Goal: Transaction & Acquisition: Purchase product/service

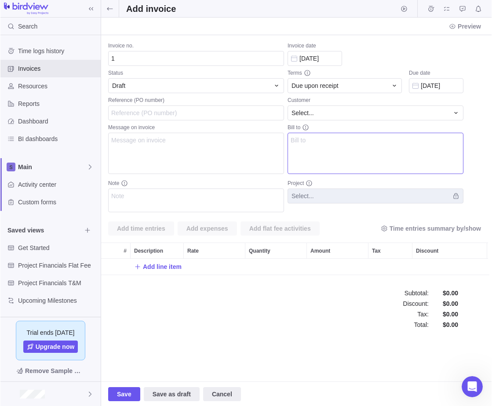
scroll to position [16, 385]
click at [117, 401] on span "Save" at bounding box center [124, 394] width 32 height 14
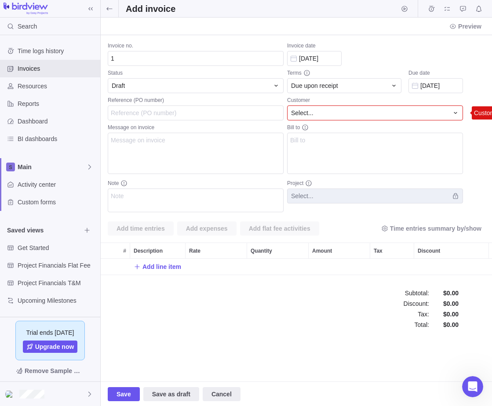
click at [328, 109] on div "Select..." at bounding box center [369, 113] width 157 height 9
click at [331, 132] on input "text" at bounding box center [375, 131] width 175 height 16
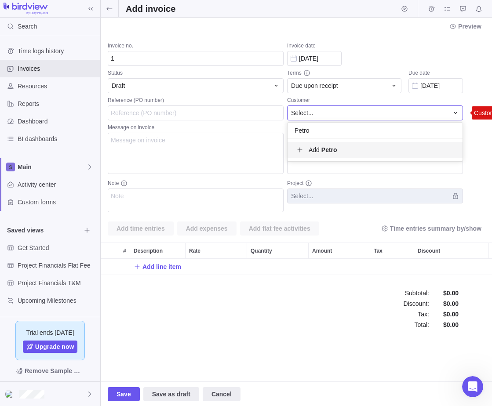
type input "Petro"
click at [320, 150] on span "Add Petro" at bounding box center [323, 150] width 29 height 9
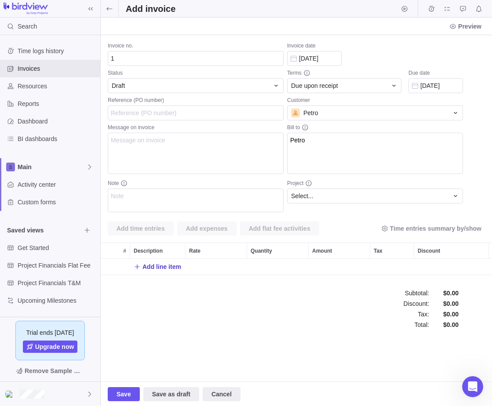
click at [157, 269] on span "Add line item" at bounding box center [161, 266] width 39 height 9
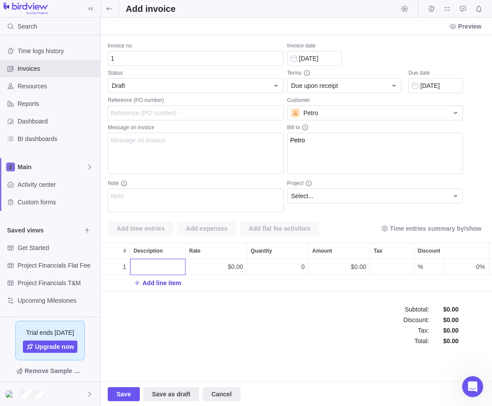
scroll to position [33, 385]
type input "Engineering"
click at [236, 267] on div "1 Engineering $0.00 0 $0.00 % 0% Add line item" at bounding box center [296, 278] width 391 height 39
click at [216, 266] on div "$0.00" at bounding box center [216, 267] width 61 height 16
type input "1"
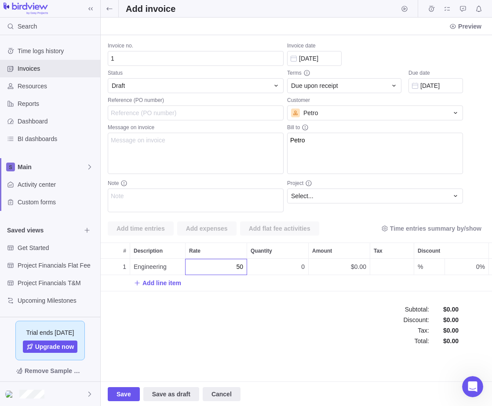
type input "50"
click at [307, 267] on div "Invoice no. 1 Status Draft Reference (PO number) Message on invoice Note Invoic…" at bounding box center [296, 208] width 391 height 346
click at [297, 269] on div "0" at bounding box center [277, 267] width 61 height 16
type input "10"
click at [386, 268] on div "Invoice no. 1 Status Draft Reference (PO number) Message on invoice Note Invoic…" at bounding box center [296, 208] width 391 height 346
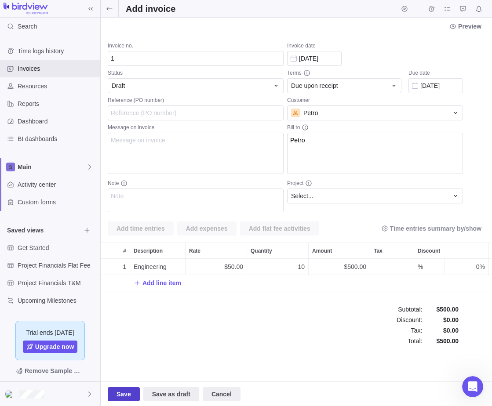
click at [122, 393] on span "Save" at bounding box center [124, 394] width 15 height 11
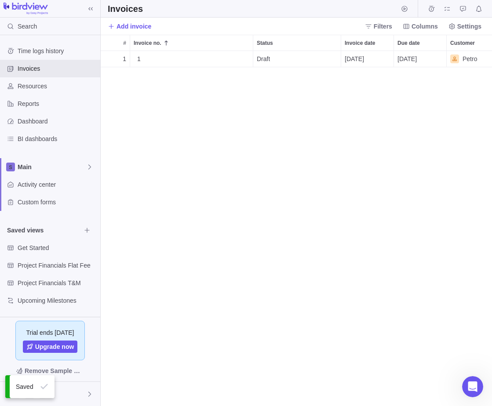
scroll to position [349, 385]
click at [222, 57] on span "Details" at bounding box center [225, 59] width 20 height 9
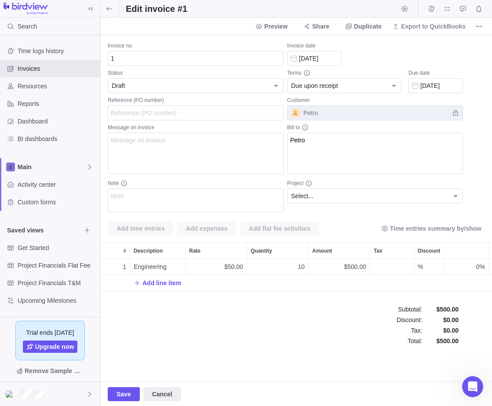
scroll to position [33, 385]
click at [110, 6] on icon at bounding box center [109, 8] width 7 height 7
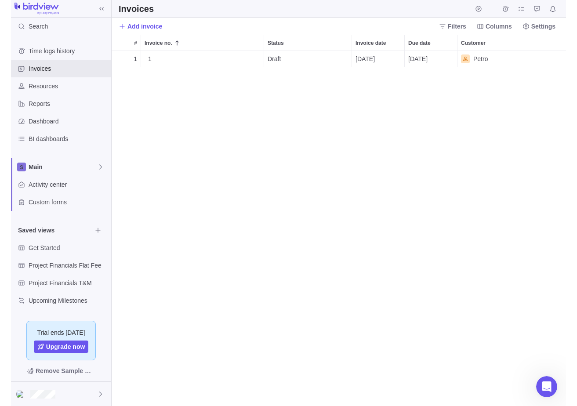
scroll to position [349, 461]
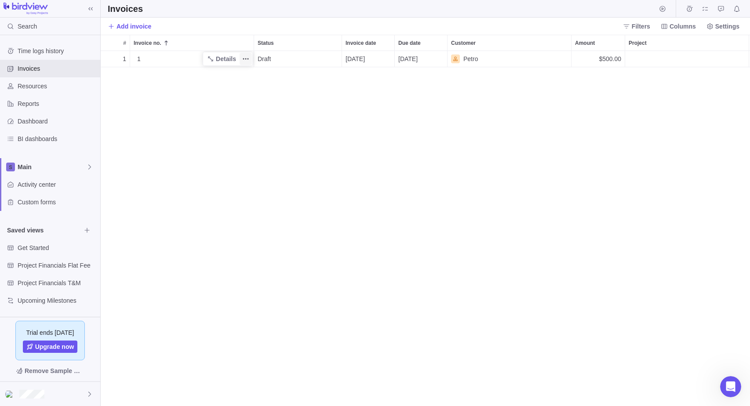
click at [248, 58] on icon "More actions" at bounding box center [245, 58] width 7 height 7
click at [631, 31] on body "Search Time logs history Invoices Resources Reports Dashboard BI dashboards Mai…" at bounding box center [375, 203] width 750 height 406
click at [641, 27] on span "Filters" at bounding box center [641, 26] width 18 height 9
click at [550, 25] on span "Columns" at bounding box center [546, 26] width 26 height 9
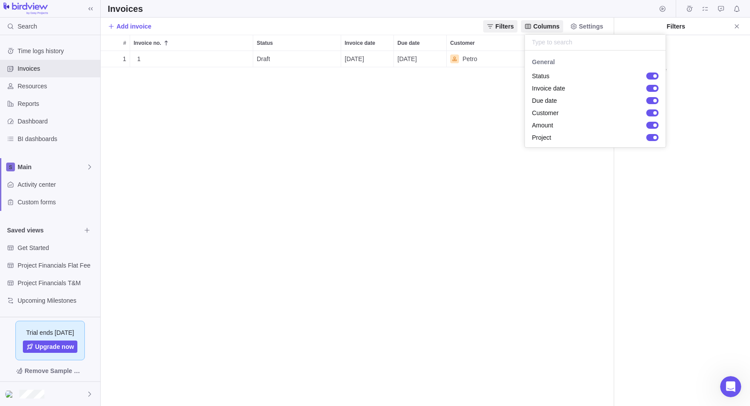
click at [593, 25] on body "Search Time logs history Invoices Resources Reports Dashboard BI dashboards Mai…" at bounding box center [375, 203] width 750 height 406
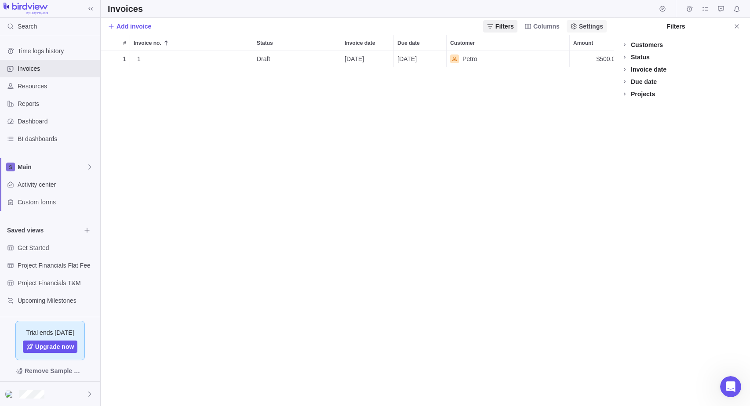
click at [590, 25] on span "Settings" at bounding box center [591, 26] width 24 height 9
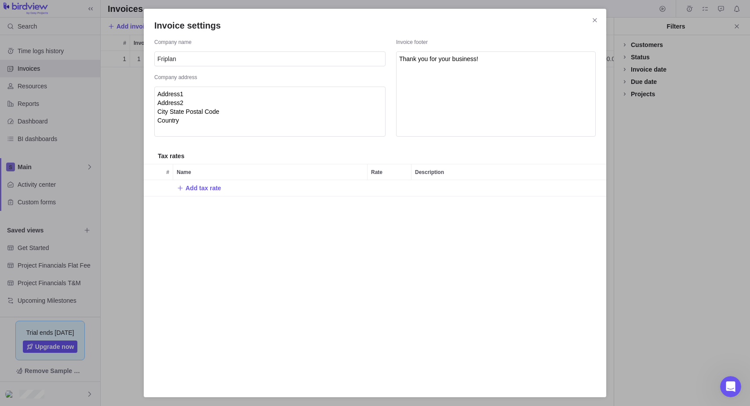
scroll to position [200, 456]
click at [593, 22] on icon "Close" at bounding box center [595, 20] width 4 height 4
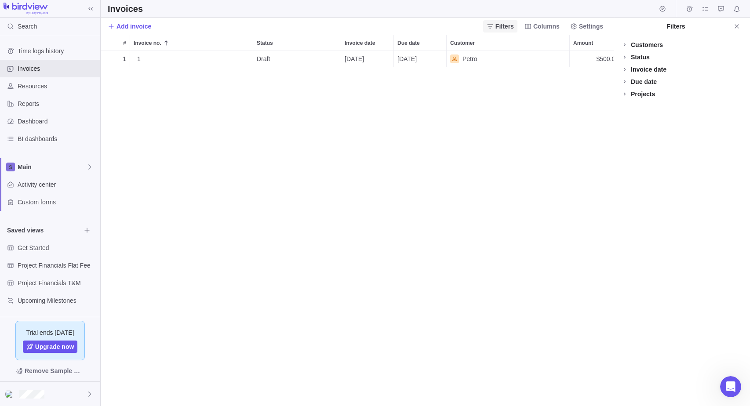
click at [506, 26] on span "Filters" at bounding box center [504, 26] width 18 height 9
click at [630, 27] on icon at bounding box center [626, 26] width 7 height 7
click at [624, 44] on icon at bounding box center [624, 44] width 7 height 7
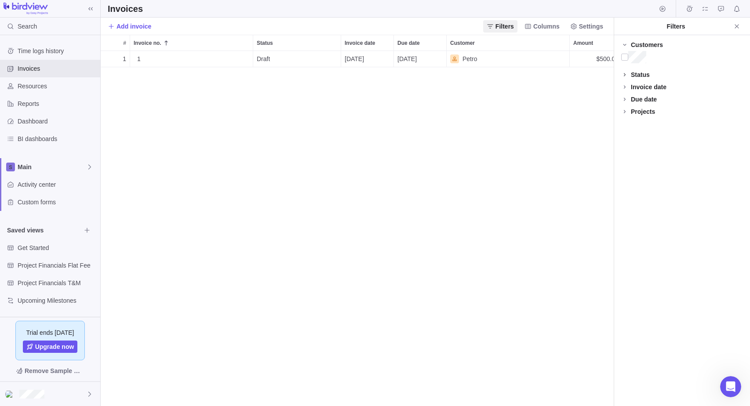
click at [625, 78] on icon at bounding box center [624, 74] width 7 height 7
click at [222, 59] on span "Details" at bounding box center [225, 59] width 20 height 9
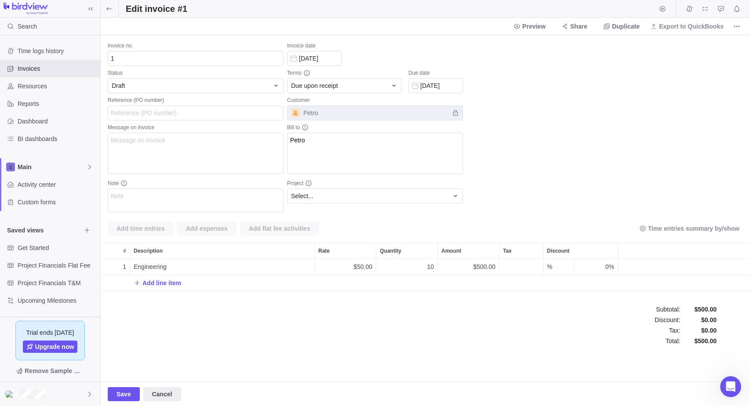
scroll to position [33, 643]
click at [273, 87] on icon at bounding box center [276, 85] width 7 height 7
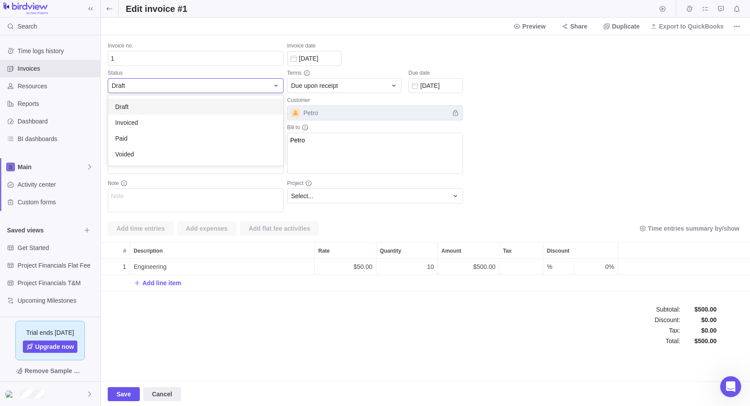
click at [273, 87] on icon at bounding box center [276, 85] width 7 height 7
click at [390, 86] on div "Invoice no. 1 Status Draft Draft Invoiced Paid Voided Reference (PO number) Mes…" at bounding box center [425, 208] width 649 height 346
click at [395, 85] on icon at bounding box center [393, 86] width 3 height 2
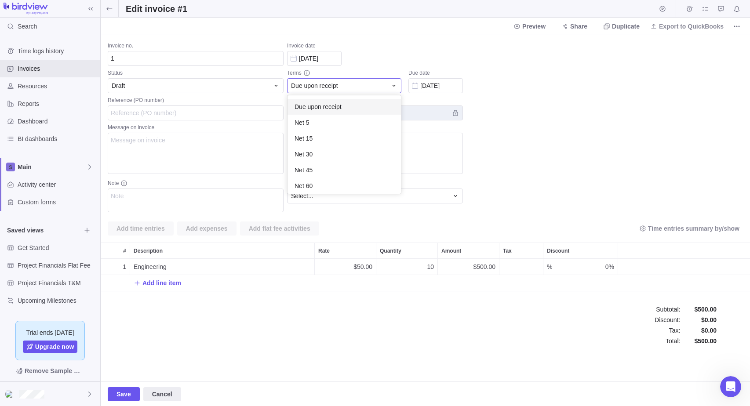
click at [395, 85] on icon at bounding box center [393, 86] width 3 height 2
click at [461, 199] on div "Select..." at bounding box center [375, 196] width 176 height 15
click at [455, 197] on icon at bounding box center [455, 196] width 3 height 2
click at [392, 86] on icon at bounding box center [393, 85] width 7 height 7
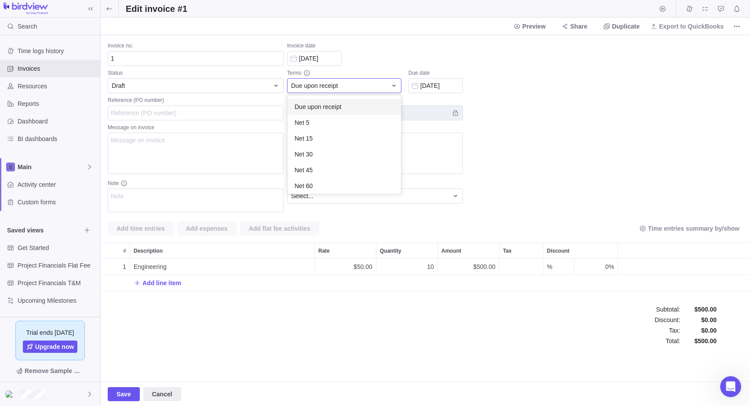
click at [488, 102] on div "Invoice no. 1 Status Draft Reference (PO number) Message on invoice Note Invoic…" at bounding box center [425, 208] width 649 height 346
click at [543, 29] on span "Preview" at bounding box center [533, 26] width 23 height 9
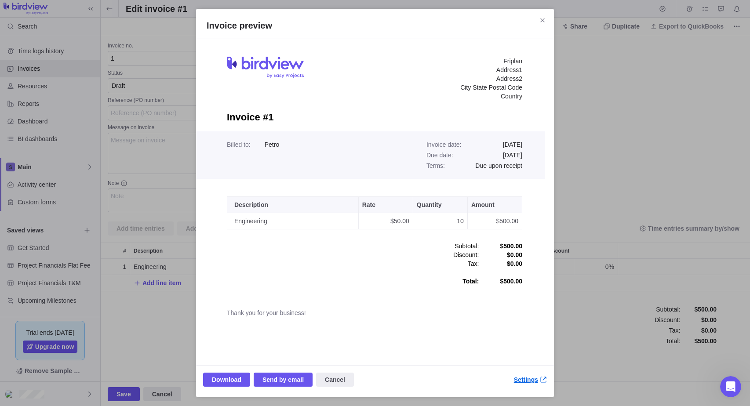
click at [526, 382] on span "Settings" at bounding box center [526, 379] width 24 height 9
click at [540, 25] on span "Close" at bounding box center [542, 20] width 12 height 12
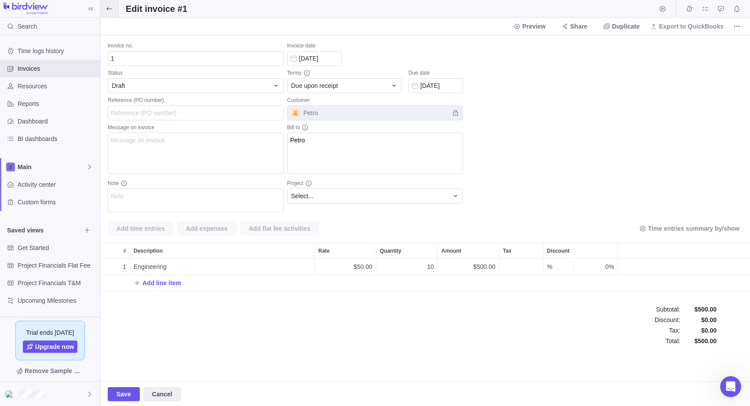
click at [113, 7] on span at bounding box center [110, 8] width 18 height 17
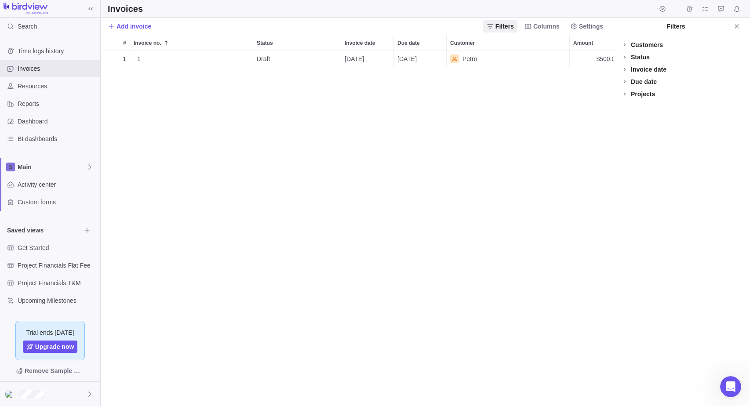
scroll to position [349, 506]
click at [738, 24] on icon "Close" at bounding box center [736, 26] width 7 height 7
click at [684, 23] on span "Columns" at bounding box center [683, 26] width 26 height 9
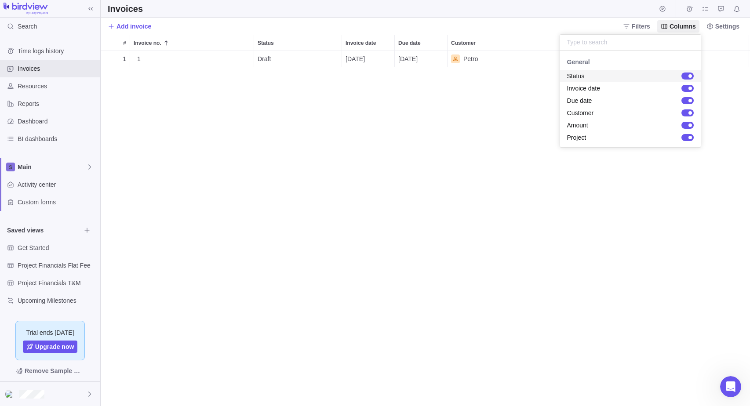
click at [728, 27] on body "Search Time logs history Invoices Resources Reports Dashboard BI dashboards Mai…" at bounding box center [375, 203] width 750 height 406
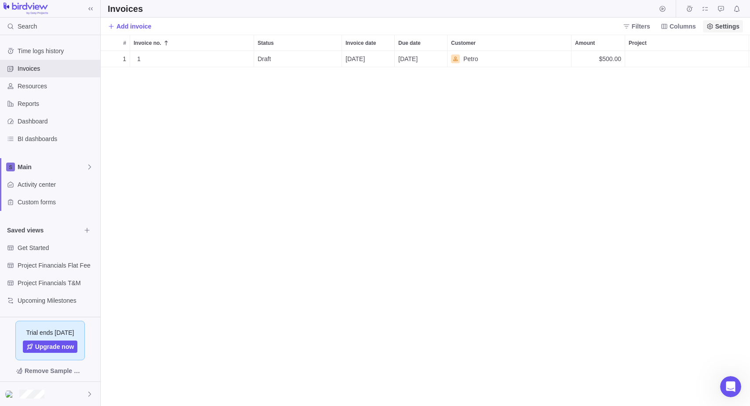
click at [727, 25] on span "Settings" at bounding box center [727, 26] width 24 height 9
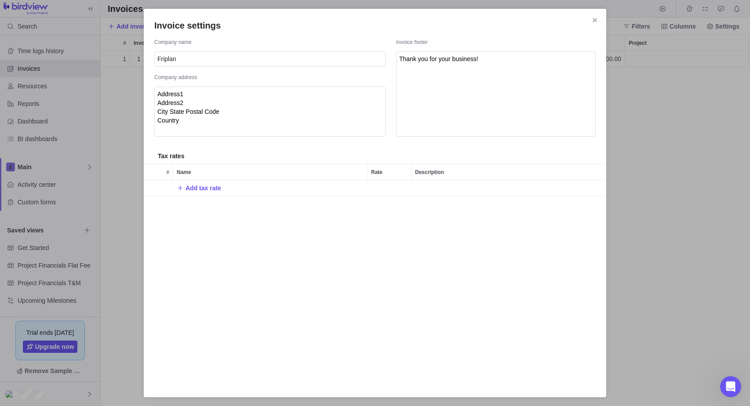
scroll to position [200, 456]
click at [194, 189] on span "Add tax rate" at bounding box center [204, 188] width 36 height 9
click at [596, 21] on div "Invoice settings Company name Friplan Company address Address1 Address2 City St…" at bounding box center [375, 203] width 750 height 406
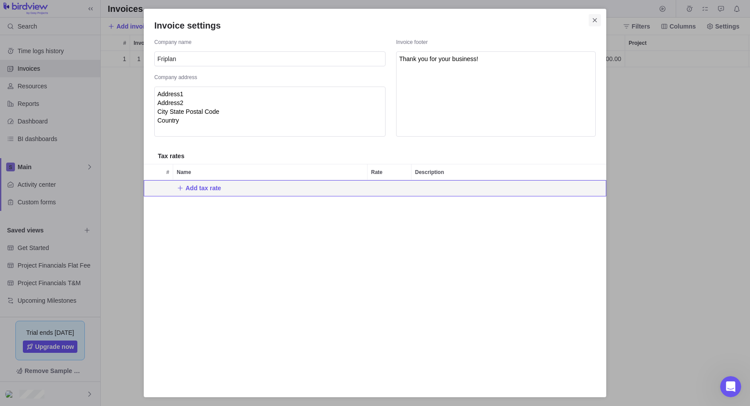
click at [593, 19] on icon "Close" at bounding box center [595, 20] width 4 height 4
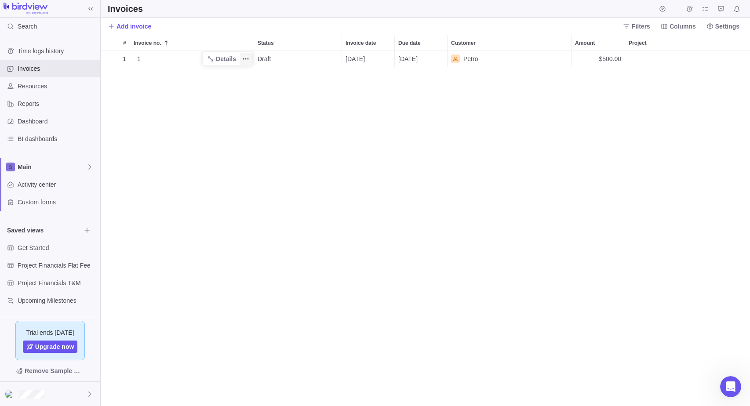
click at [246, 59] on icon "More actions" at bounding box center [245, 58] width 1 height 1
click at [295, 71] on div "Download" at bounding box center [286, 78] width 92 height 14
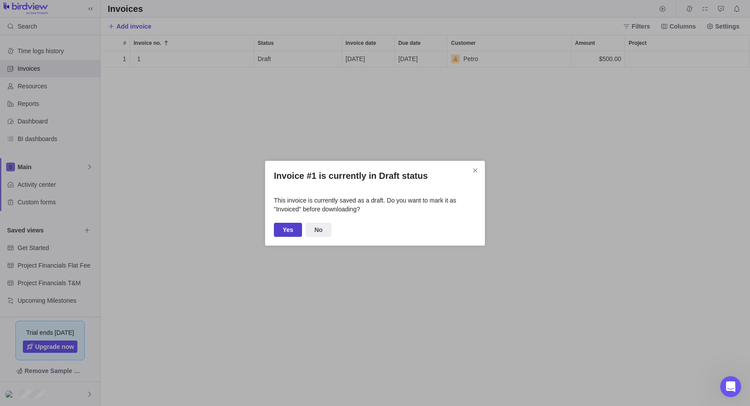
click at [282, 232] on span "Yes" at bounding box center [288, 230] width 28 height 14
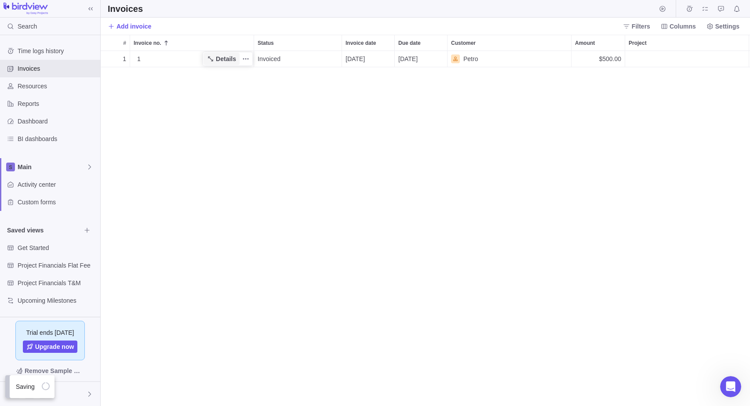
click at [222, 62] on span "Details" at bounding box center [226, 59] width 20 height 9
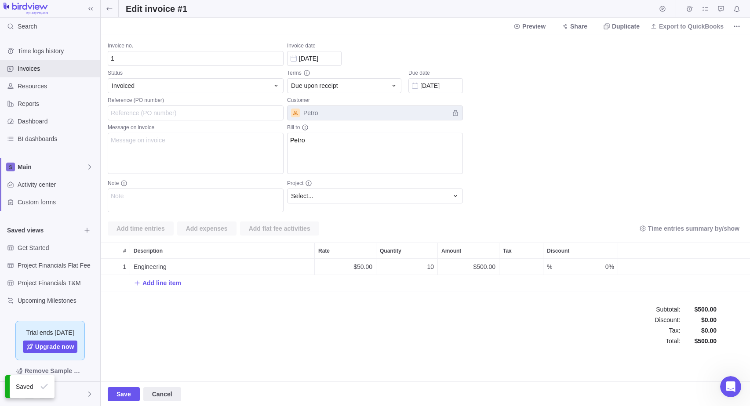
scroll to position [33, 643]
click at [250, 85] on div "Invoiced" at bounding box center [190, 85] width 157 height 9
click at [114, 394] on span "Save" at bounding box center [124, 394] width 32 height 14
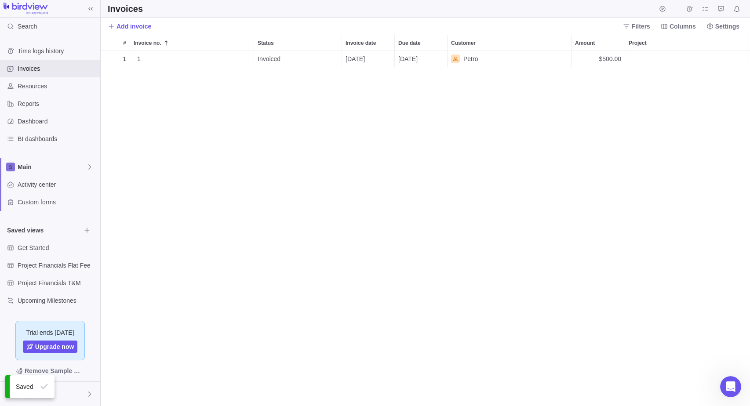
scroll to position [349, 643]
click at [248, 62] on span "More actions" at bounding box center [246, 59] width 12 height 12
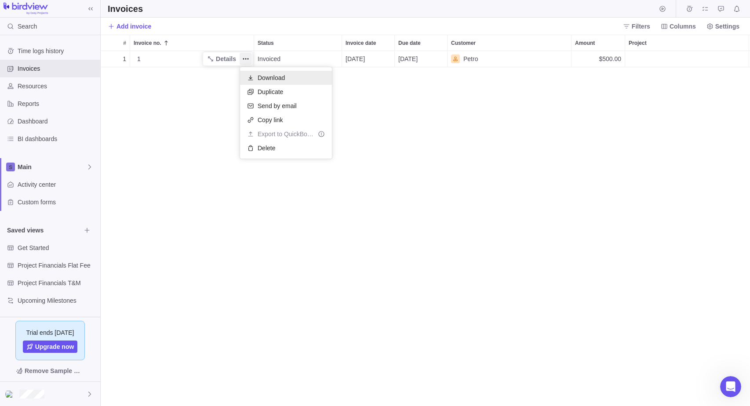
click at [296, 83] on div "Download" at bounding box center [286, 78] width 92 height 14
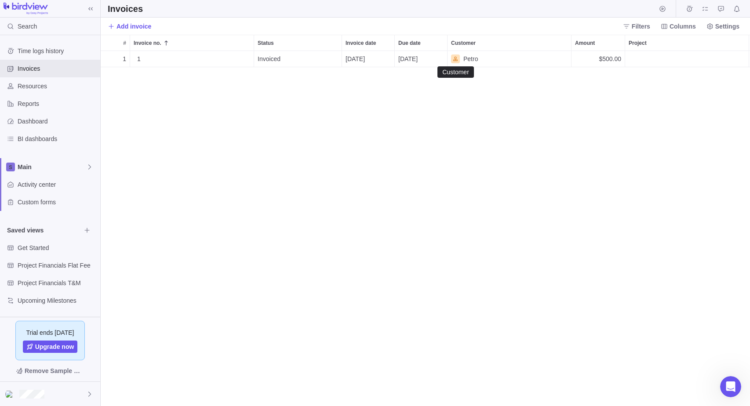
click at [453, 60] on icon "Customer" at bounding box center [455, 58] width 5 height 5
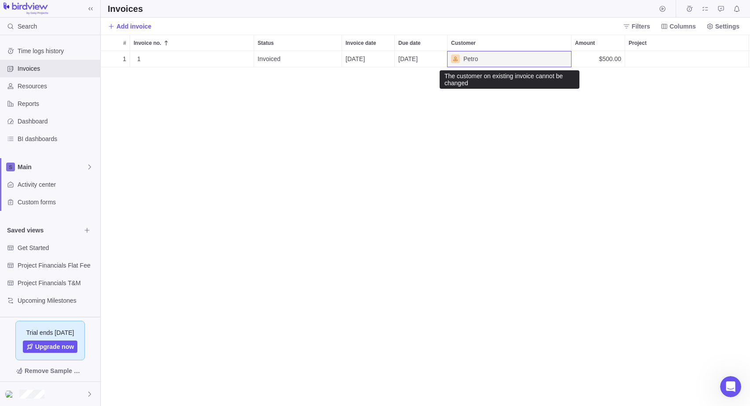
click at [472, 58] on span "Petro" at bounding box center [470, 59] width 15 height 9
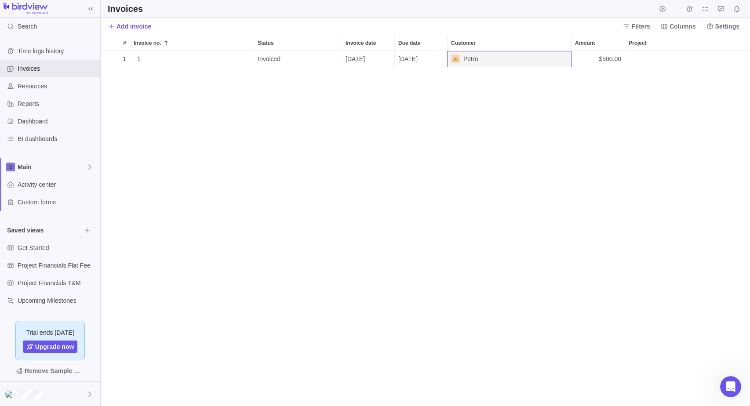
drag, startPoint x: 224, startPoint y: 260, endPoint x: 197, endPoint y: 277, distance: 31.7
click at [223, 260] on div "1 1 Details Invoiced 17/08/2025 17/08/2025 Petro $500.00" at bounding box center [425, 228] width 649 height 355
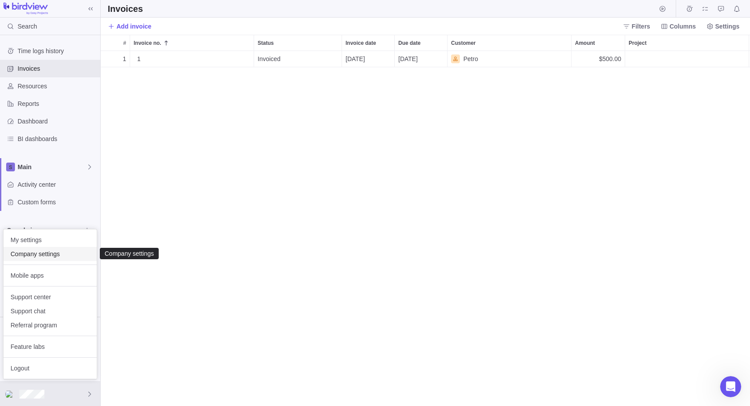
click at [63, 251] on span "Company settings" at bounding box center [50, 254] width 79 height 9
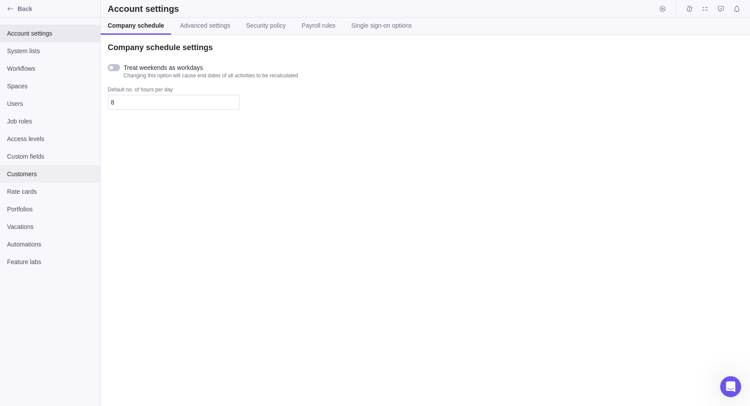
click at [32, 177] on span "Customers" at bounding box center [50, 174] width 86 height 9
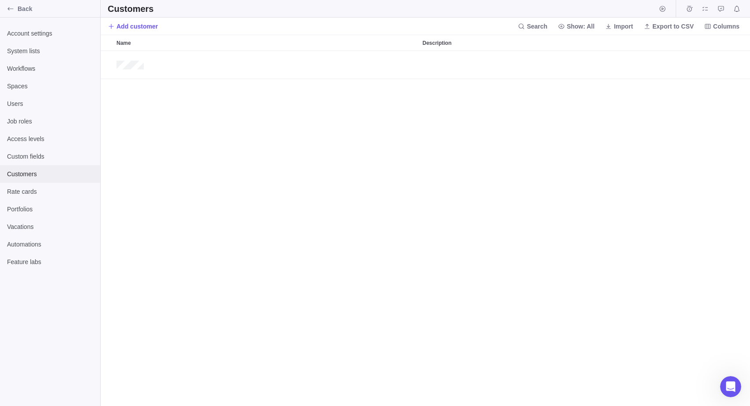
scroll to position [349, 643]
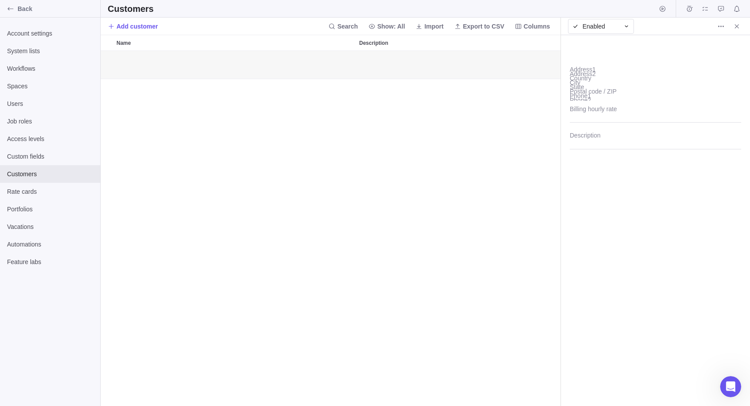
scroll to position [349, 453]
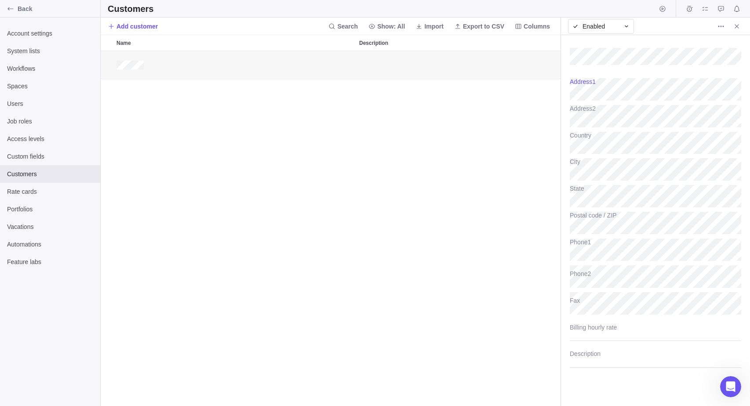
click at [646, 100] on div "Address1" at bounding box center [655, 87] width 171 height 27
click at [378, 142] on div "grid" at bounding box center [331, 228] width 460 height 355
type textarea "x"
click at [14, 10] on icon "Back" at bounding box center [10, 8] width 7 height 7
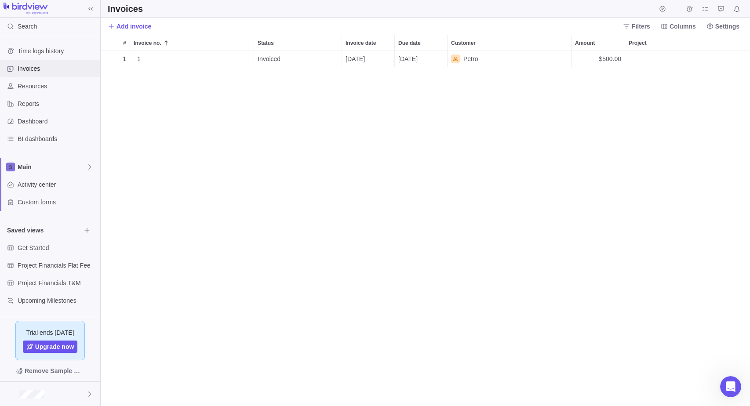
scroll to position [349, 643]
click at [246, 58] on icon "More actions" at bounding box center [245, 58] width 7 height 7
click at [144, 56] on div "# Invoice no. Status Invoice date Due date Customer Amount Project 1 1 Details …" at bounding box center [425, 220] width 649 height 371
click at [139, 58] on span "1" at bounding box center [139, 59] width 4 height 9
click at [237, 112] on div "# Invoice no. Status Invoice date Due date Customer Amount Project 1 1 Details …" at bounding box center [425, 220] width 649 height 371
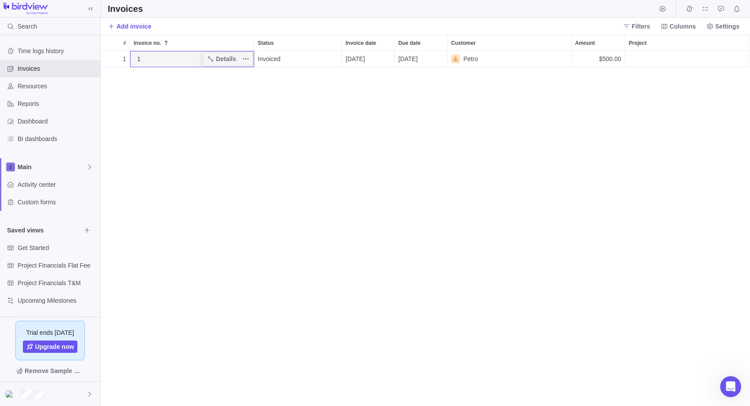
click at [171, 56] on div "1" at bounding box center [194, 59] width 120 height 16
click at [236, 56] on input "1" at bounding box center [192, 59] width 124 height 16
drag, startPoint x: 243, startPoint y: 110, endPoint x: 246, endPoint y: 87, distance: 22.7
click at [243, 108] on div "# Invoice no. Status Invoice date Due date Customer Amount Project 1 1 Details …" at bounding box center [425, 220] width 649 height 371
click at [224, 56] on span "Details" at bounding box center [226, 59] width 20 height 9
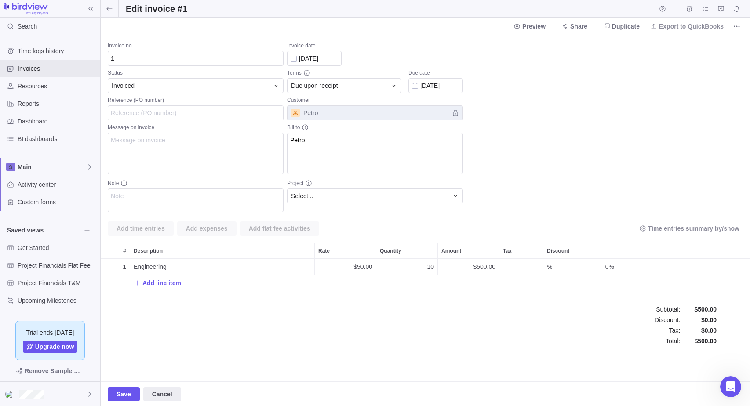
scroll to position [33, 643]
click at [533, 19] on div "Preview Share Duplicate Export to QuickBooks" at bounding box center [626, 26] width 233 height 14
click at [532, 29] on span "Preview" at bounding box center [533, 26] width 23 height 9
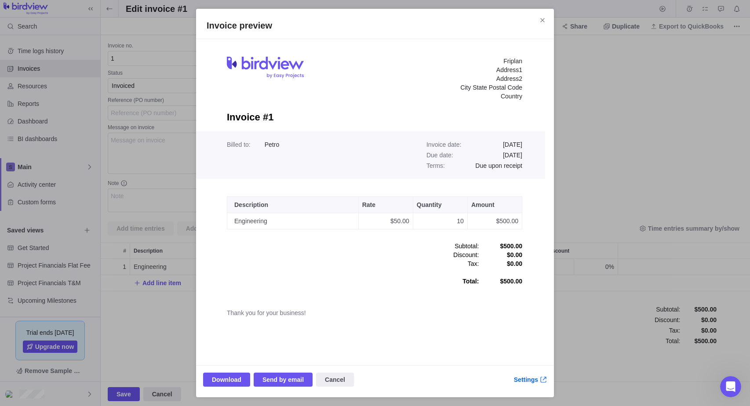
scroll to position [0, 0]
click at [543, 22] on icon "Close" at bounding box center [542, 20] width 7 height 7
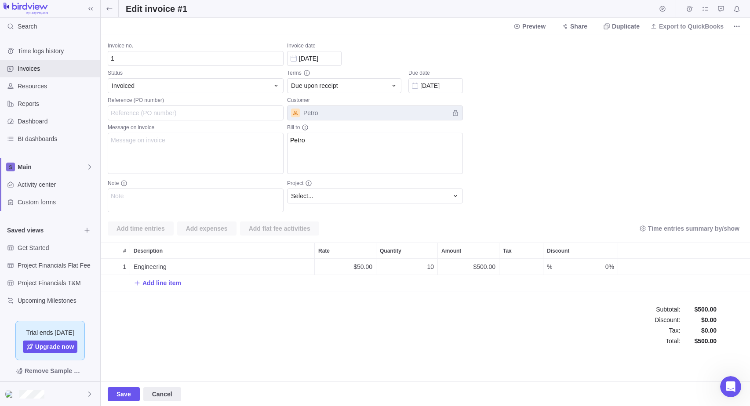
click at [396, 109] on span "Petro" at bounding box center [375, 113] width 176 height 15
click at [347, 159] on textarea "Petro" at bounding box center [375, 153] width 176 height 41
click at [302, 128] on icon "info-description" at bounding box center [305, 127] width 7 height 7
click at [304, 127] on icon "info-description" at bounding box center [305, 127] width 7 height 7
click at [306, 129] on icon "info-description" at bounding box center [305, 127] width 7 height 7
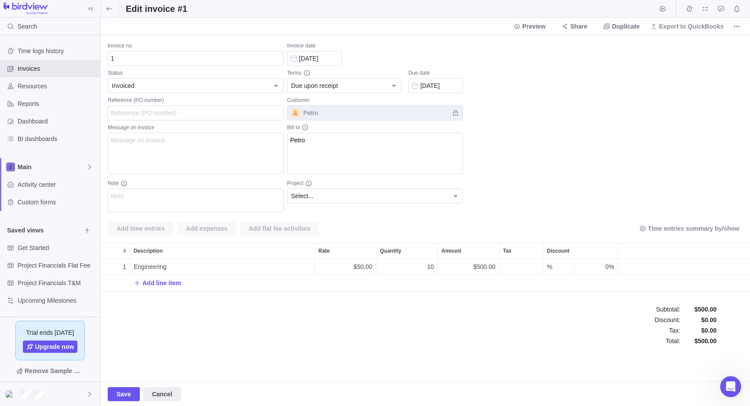
click at [306, 126] on icon "info-description" at bounding box center [305, 127] width 7 height 7
click at [306, 127] on icon "info-description" at bounding box center [305, 127] width 7 height 7
click at [313, 109] on span "Petro" at bounding box center [375, 113] width 176 height 15
click at [453, 115] on span "Petro" at bounding box center [375, 113] width 176 height 15
click at [303, 137] on textarea "Petro" at bounding box center [375, 153] width 176 height 41
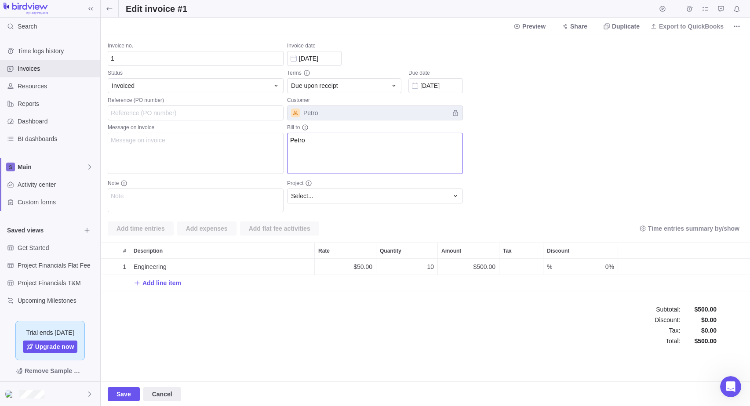
click at [300, 141] on textarea "Petro" at bounding box center [375, 153] width 176 height 41
click at [274, 85] on icon at bounding box center [276, 85] width 7 height 7
click at [198, 102] on div "Draft" at bounding box center [195, 107] width 175 height 16
click at [316, 146] on textarea "Petro" at bounding box center [375, 153] width 176 height 41
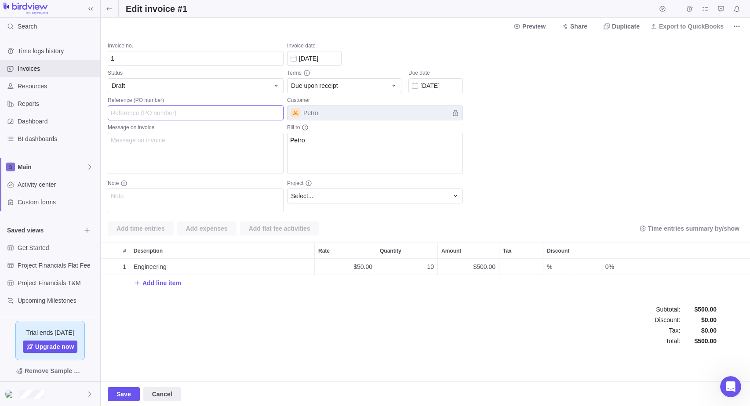
click at [231, 119] on input "Reference (PO number)" at bounding box center [196, 113] width 176 height 15
click at [254, 90] on div "Draft" at bounding box center [190, 85] width 157 height 9
click at [199, 114] on div "Draft" at bounding box center [195, 107] width 175 height 16
click at [271, 81] on div "Draft" at bounding box center [196, 85] width 176 height 15
drag, startPoint x: 224, startPoint y: 106, endPoint x: 212, endPoint y: 121, distance: 18.5
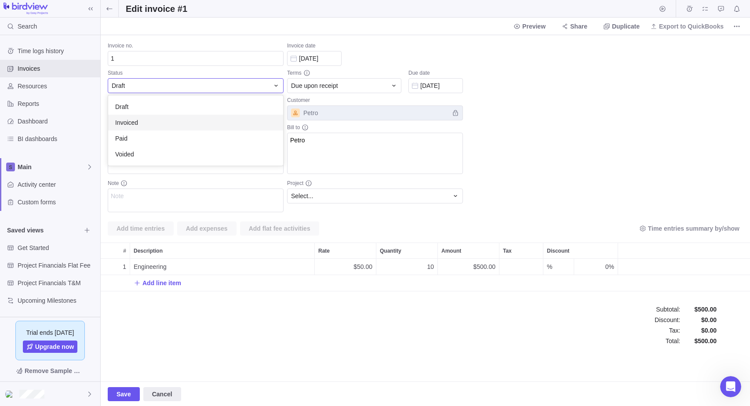
click at [212, 121] on div "Draft Invoiced Paid Voided" at bounding box center [195, 130] width 175 height 70
click at [212, 121] on div "Invoiced" at bounding box center [195, 123] width 175 height 16
click at [123, 393] on span "Save" at bounding box center [124, 394] width 15 height 11
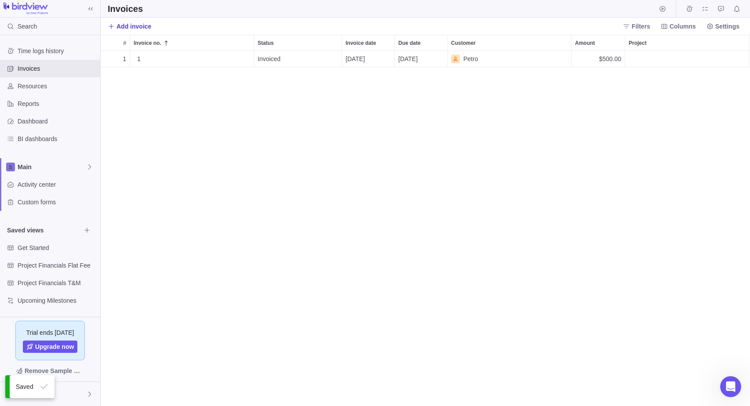
click at [115, 28] on span "Add invoice" at bounding box center [130, 26] width 44 height 12
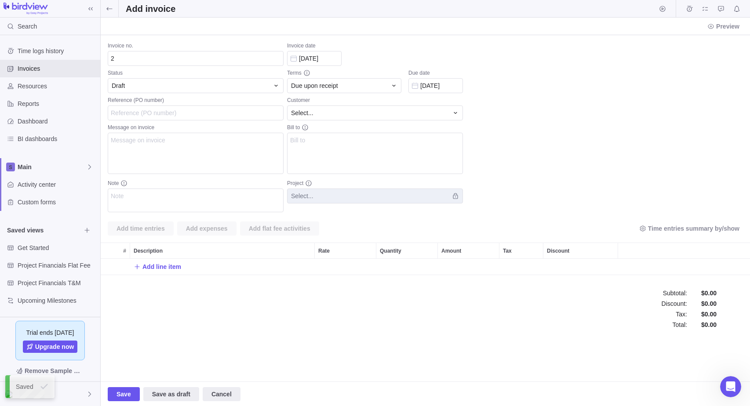
scroll to position [16, 643]
click at [364, 110] on div "Select..." at bounding box center [369, 113] width 157 height 9
click at [325, 152] on div "Petro" at bounding box center [375, 150] width 175 height 16
type textarea "Petro Avenida Rio Branco,156 sala 300 Rio de Janeiro RJ 21500-300 Brazil"
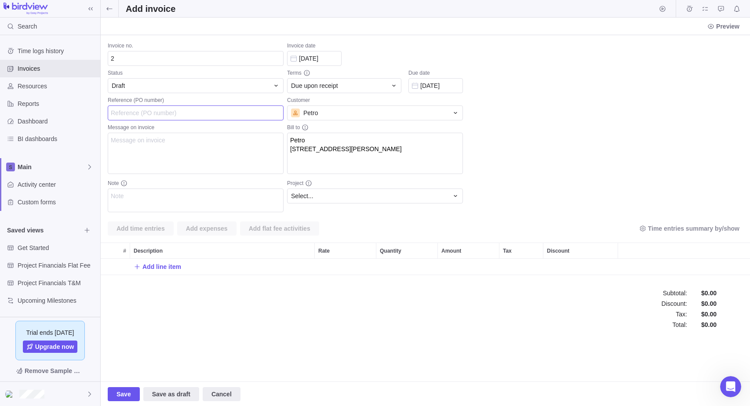
click at [125, 117] on input "Reference (PO number)" at bounding box center [196, 113] width 176 height 15
type input "0022"
click at [356, 200] on div "Select..." at bounding box center [369, 196] width 157 height 9
click at [357, 198] on div "Select..." at bounding box center [369, 196] width 157 height 9
click at [180, 267] on span "Add line item" at bounding box center [161, 266] width 39 height 9
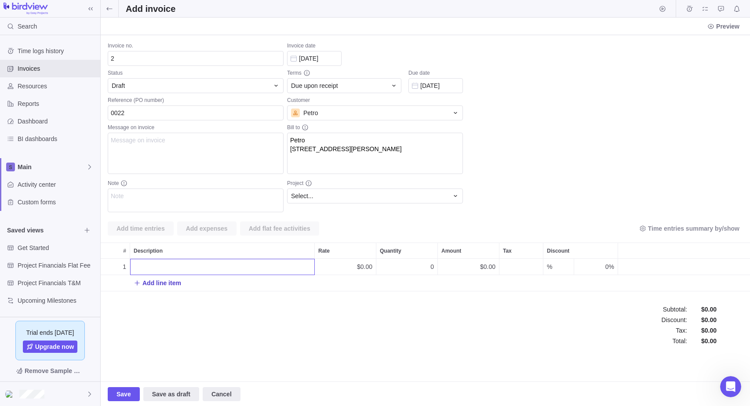
scroll to position [33, 643]
type input "Eng"
click at [354, 262] on div "$0.00" at bounding box center [345, 267] width 61 height 16
type input "53"
click at [422, 257] on div "Invoice no. 2 Status Draft Reference (PO number) 0022 Message on invoice Note I…" at bounding box center [425, 208] width 649 height 346
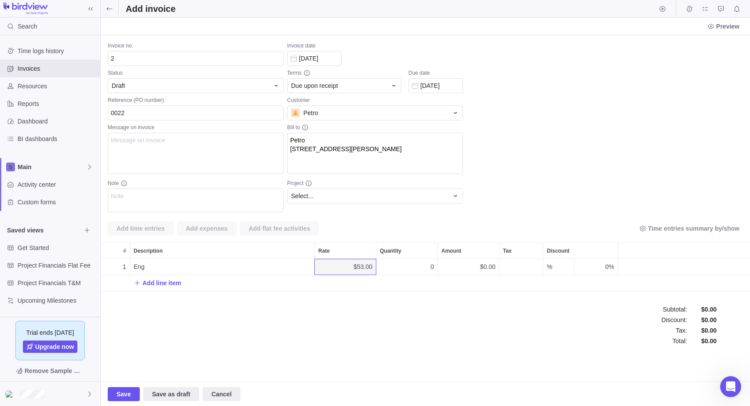
click at [427, 274] on div "0" at bounding box center [406, 267] width 61 height 16
type input "8.5"
click at [567, 302] on div "Invoice no. 2 Status Draft Reference (PO number) 0022 Message on invoice Note I…" at bounding box center [425, 208] width 649 height 346
click at [520, 266] on div "Tax" at bounding box center [521, 267] width 44 height 16
click at [426, 346] on div "Invoice no. 2 Status Draft Reference (PO number) 0022 Message on invoice Note I…" at bounding box center [425, 208] width 649 height 346
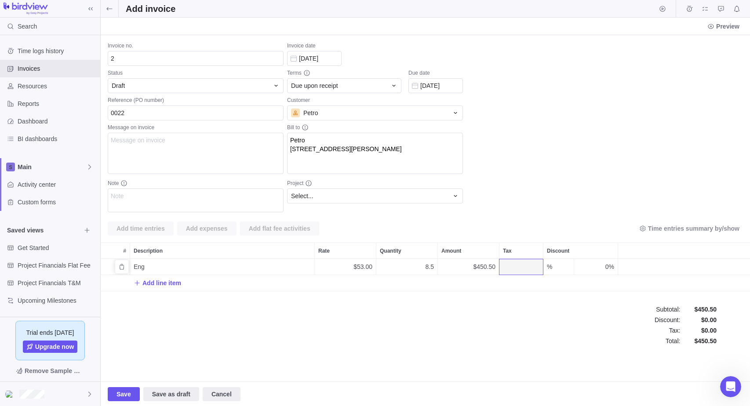
click at [521, 268] on div "Tax" at bounding box center [521, 267] width 44 height 16
type input "10"
click at [515, 300] on icon at bounding box center [511, 302] width 7 height 7
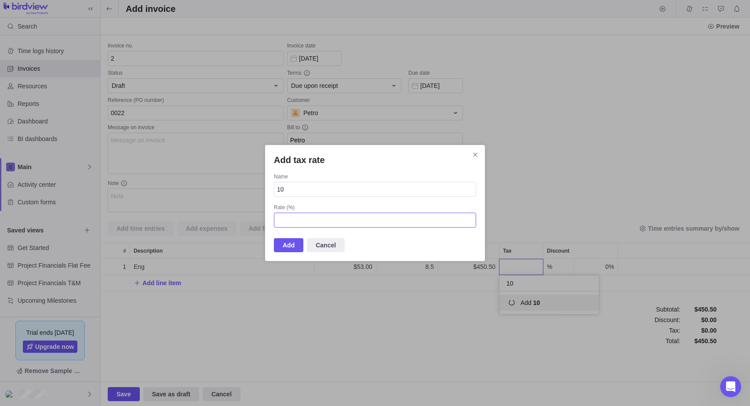
click at [291, 222] on input "Add tax rate" at bounding box center [375, 220] width 202 height 15
type input "ISS"
click at [315, 220] on input "Add tax rate" at bounding box center [375, 220] width 202 height 15
type input "5"
click at [290, 247] on span "Add" at bounding box center [289, 245] width 12 height 11
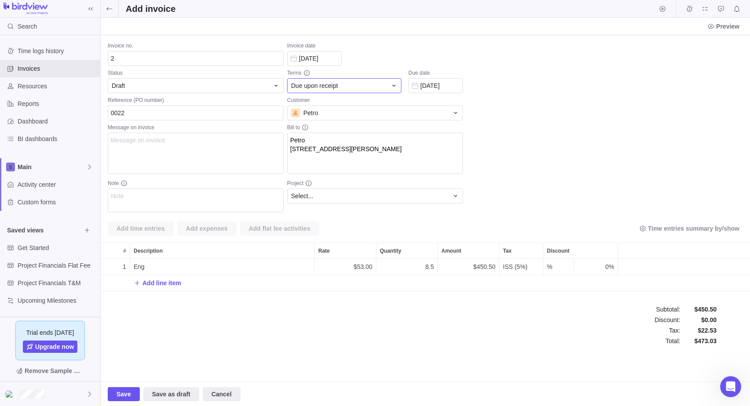
click at [347, 88] on div "Due upon receipt" at bounding box center [339, 85] width 96 height 9
click at [312, 153] on span "Net 30" at bounding box center [304, 154] width 18 height 9
type input "16/09/2025"
click at [120, 399] on span "Save" at bounding box center [124, 394] width 15 height 11
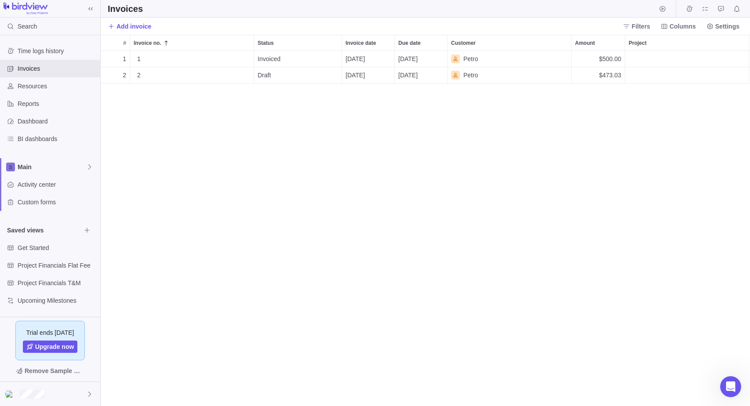
scroll to position [349, 643]
click at [246, 77] on icon "More actions" at bounding box center [245, 75] width 7 height 7
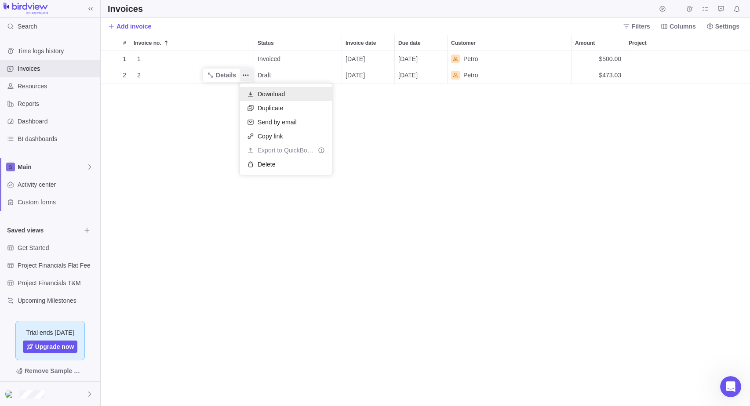
click at [268, 90] on span "Download" at bounding box center [271, 94] width 27 height 9
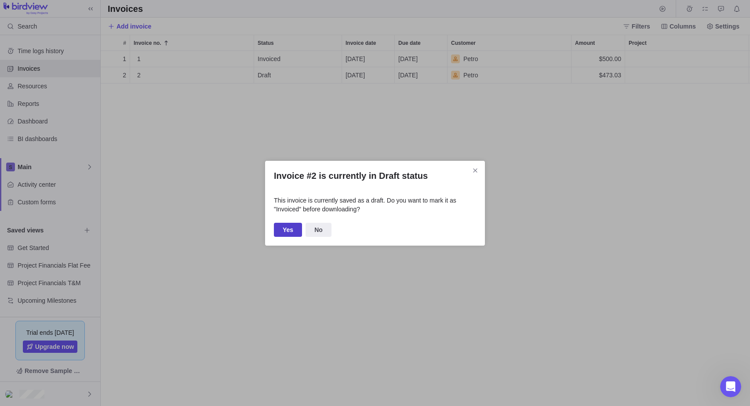
click at [288, 233] on span "Yes" at bounding box center [288, 230] width 11 height 11
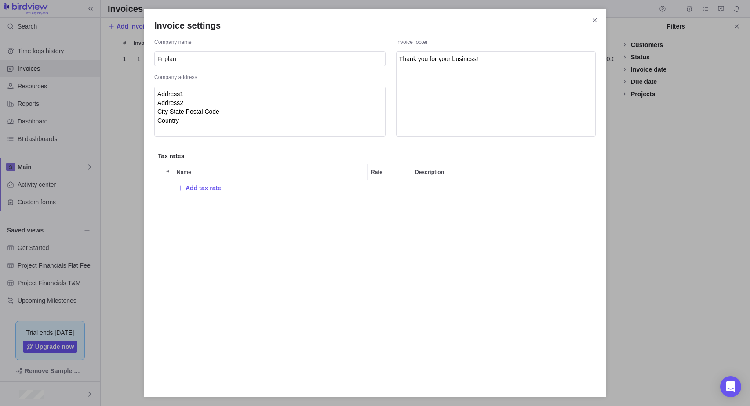
scroll to position [349, 506]
drag, startPoint x: 594, startPoint y: 18, endPoint x: 577, endPoint y: 17, distance: 16.7
click at [594, 18] on icon "Close" at bounding box center [594, 20] width 7 height 7
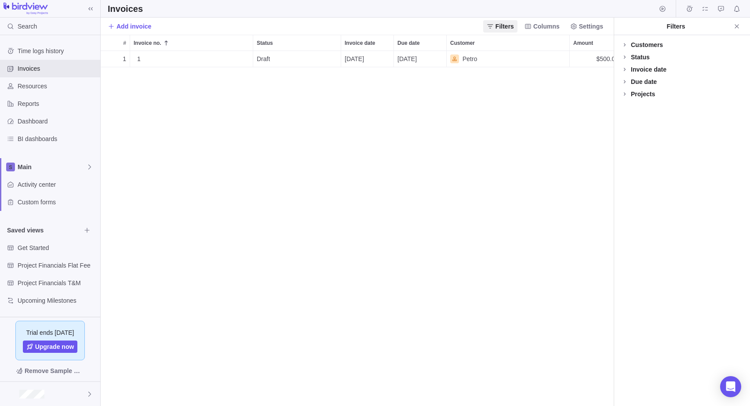
scroll to position [349, 506]
click at [58, 85] on span "Resources" at bounding box center [57, 86] width 79 height 9
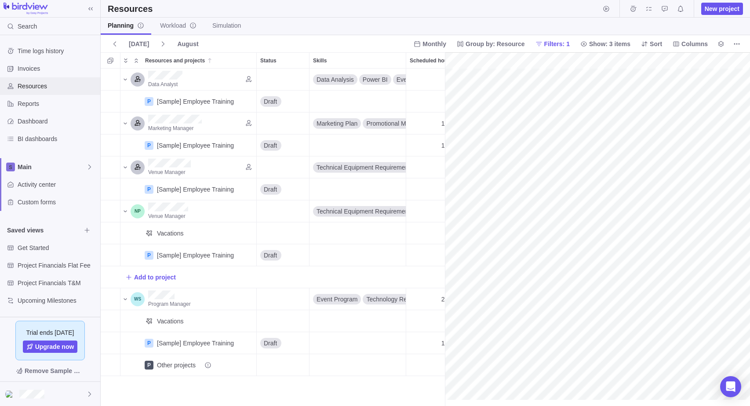
scroll to position [0, 146]
click at [220, 22] on span "Simulation" at bounding box center [226, 25] width 29 height 9
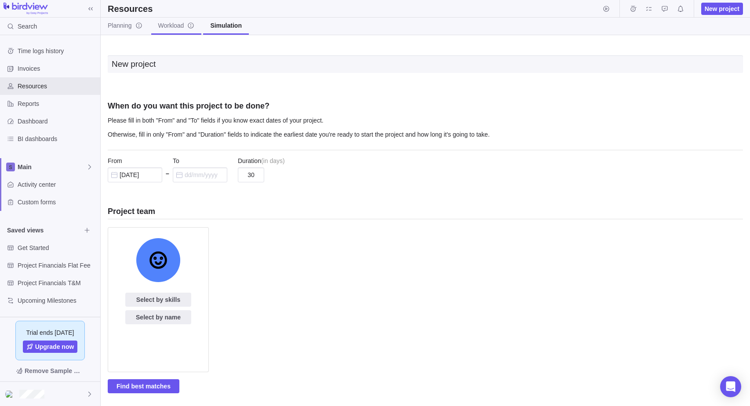
click at [172, 29] on span "Workload" at bounding box center [176, 25] width 36 height 9
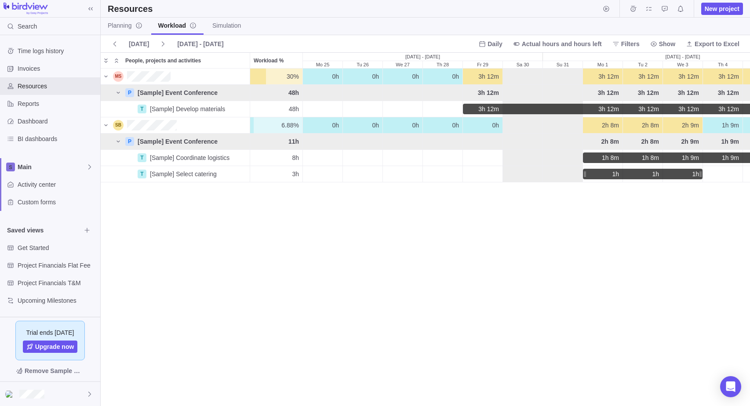
scroll to position [331, 643]
click at [126, 25] on span "Planning" at bounding box center [125, 25] width 35 height 9
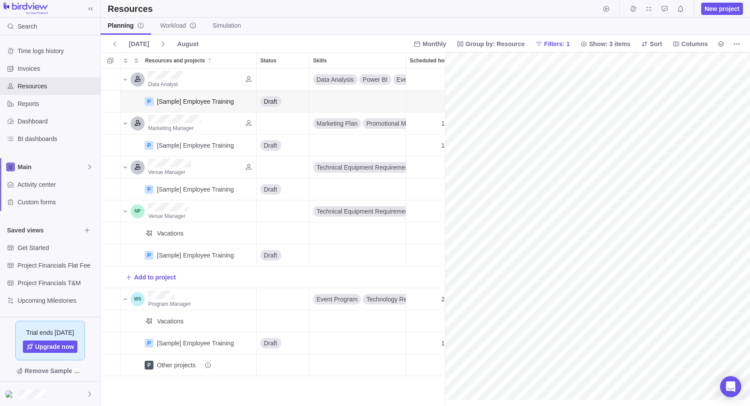
scroll to position [0, 146]
